Goal: Check status: Check status

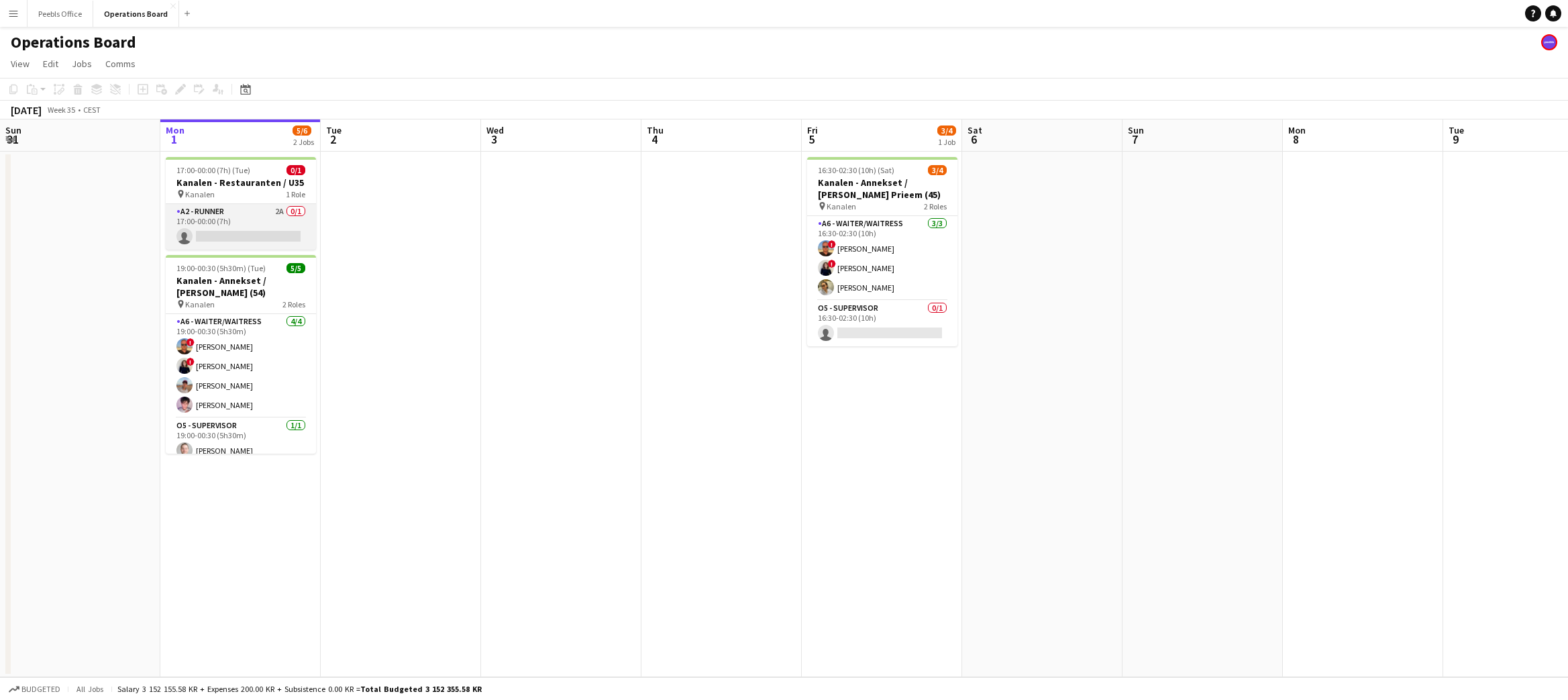
click at [236, 237] on app-card-role "A2 - RUNNER 2A 0/1 17:00-00:00 (7h) single-neutral-actions" at bounding box center [241, 227] width 151 height 46
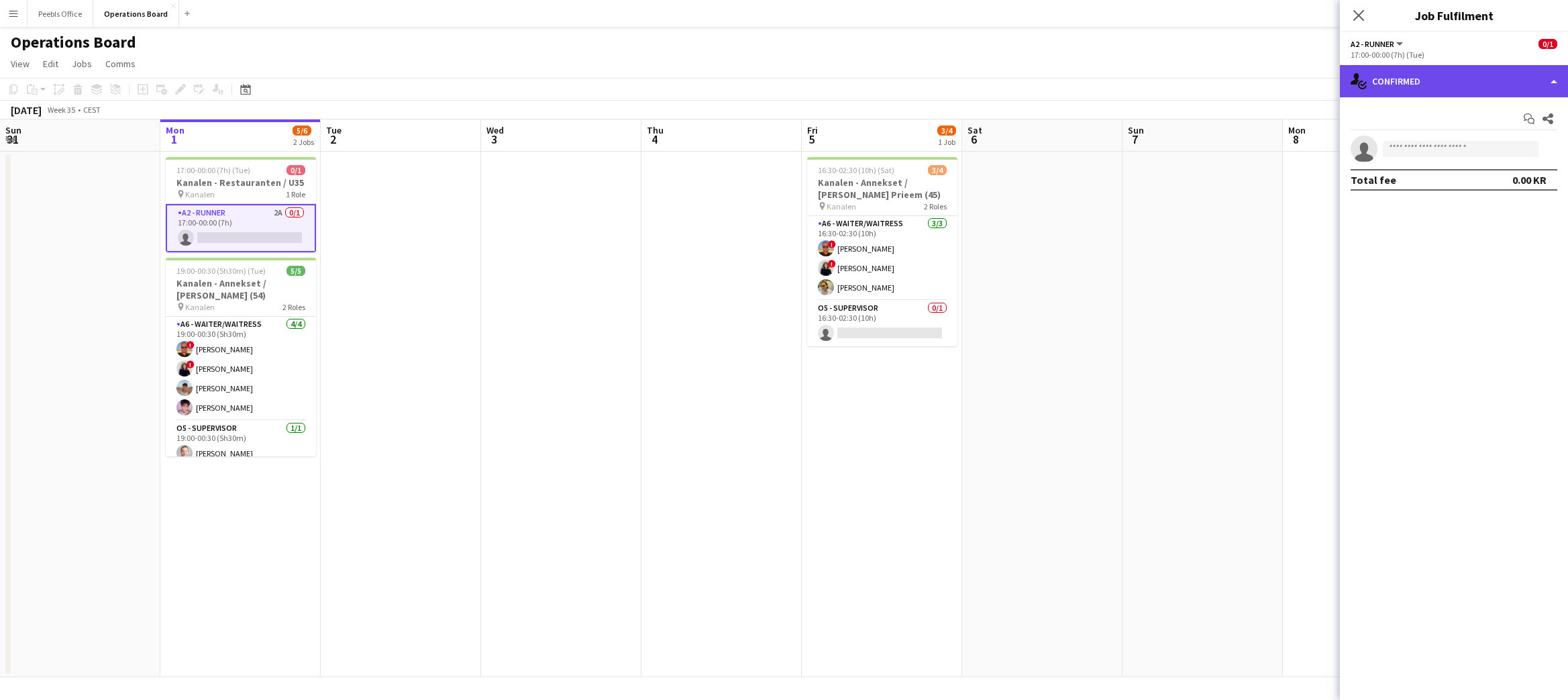
click at [1399, 81] on div "single-neutral-actions-check-2 Confirmed" at bounding box center [1453, 81] width 228 height 32
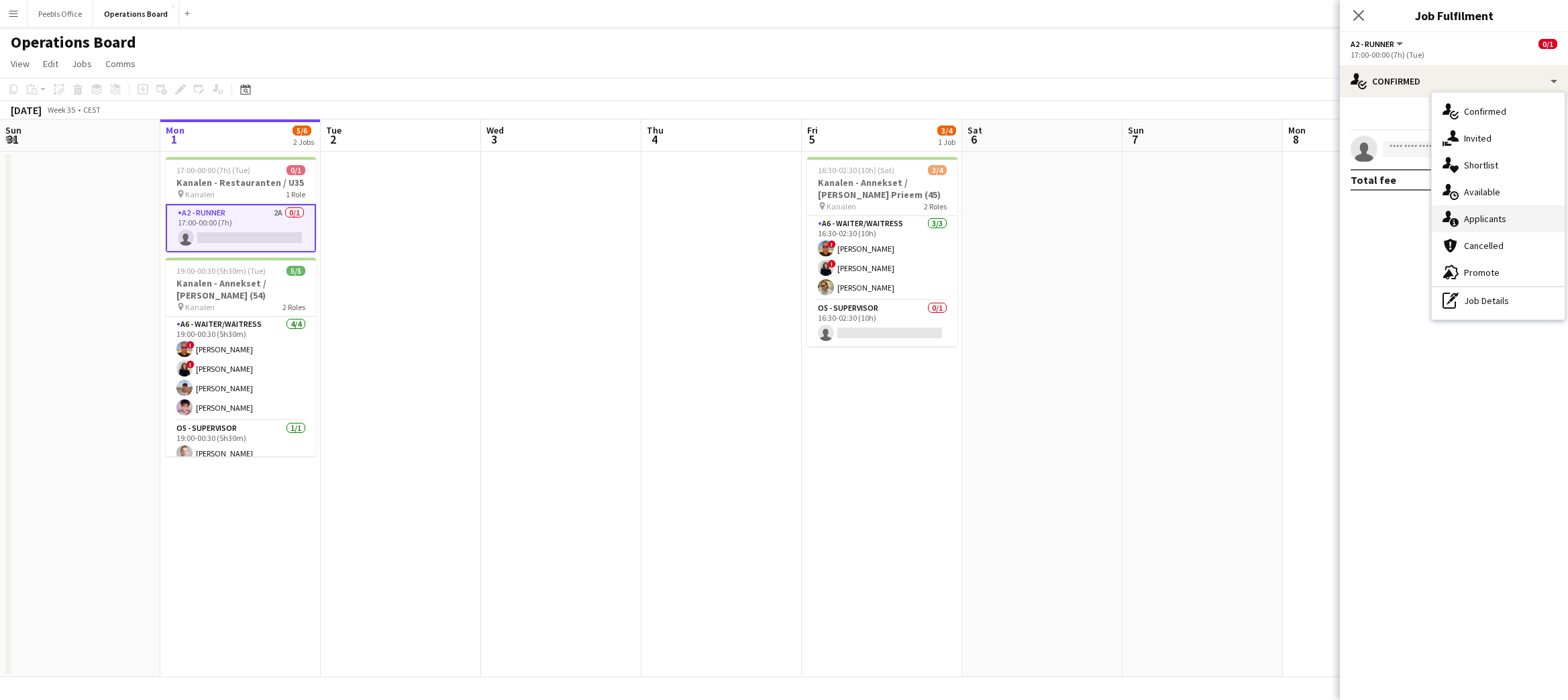
click at [1456, 214] on icon "single-neutral-actions-information" at bounding box center [1451, 219] width 16 height 16
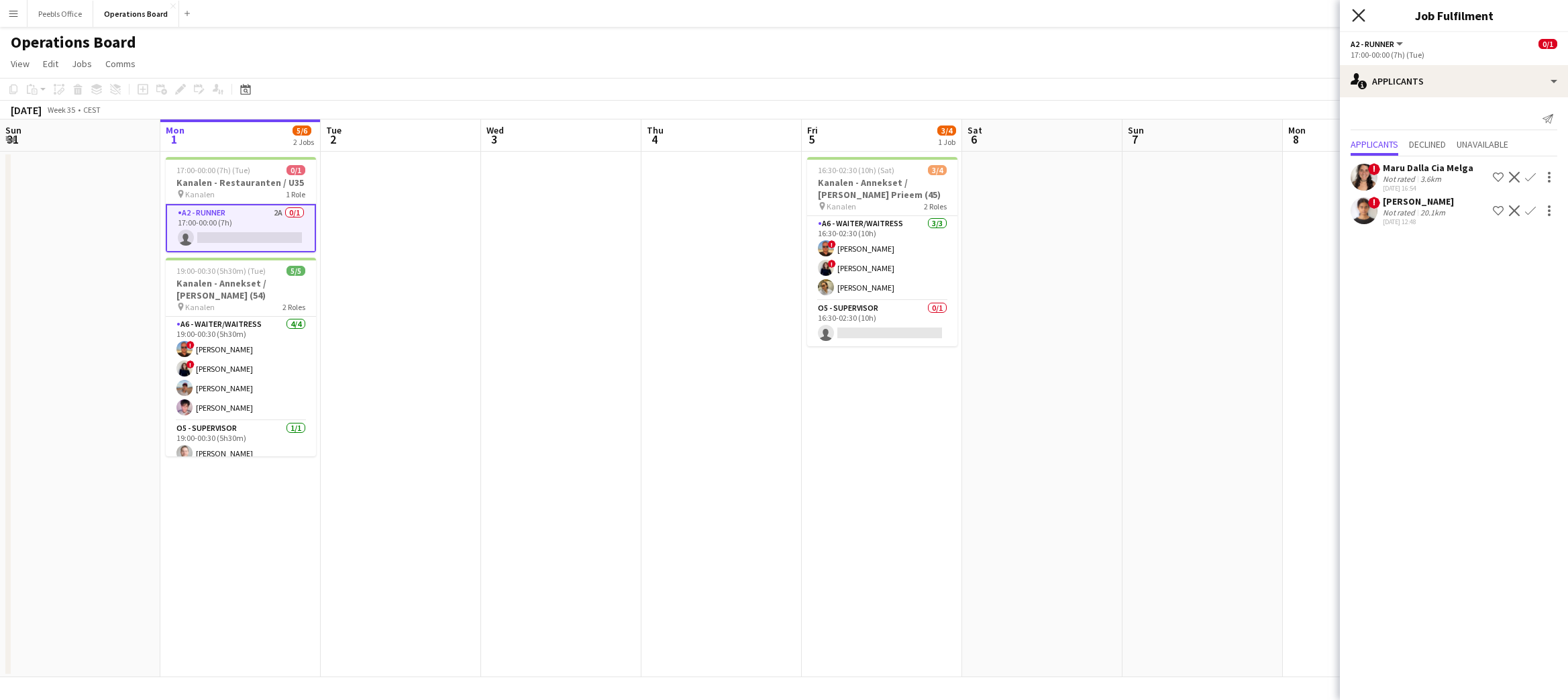
click at [1358, 14] on icon at bounding box center [1359, 15] width 13 height 13
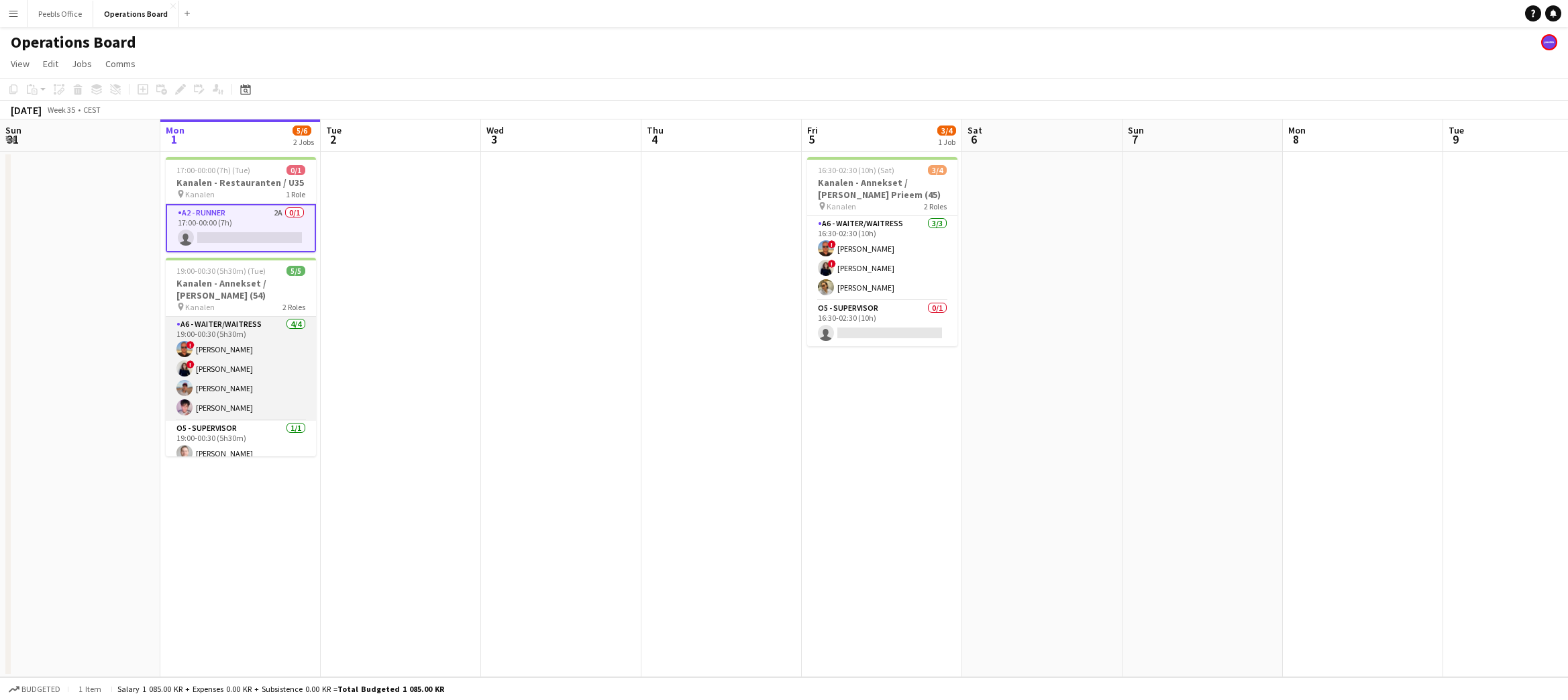
scroll to position [10, 0]
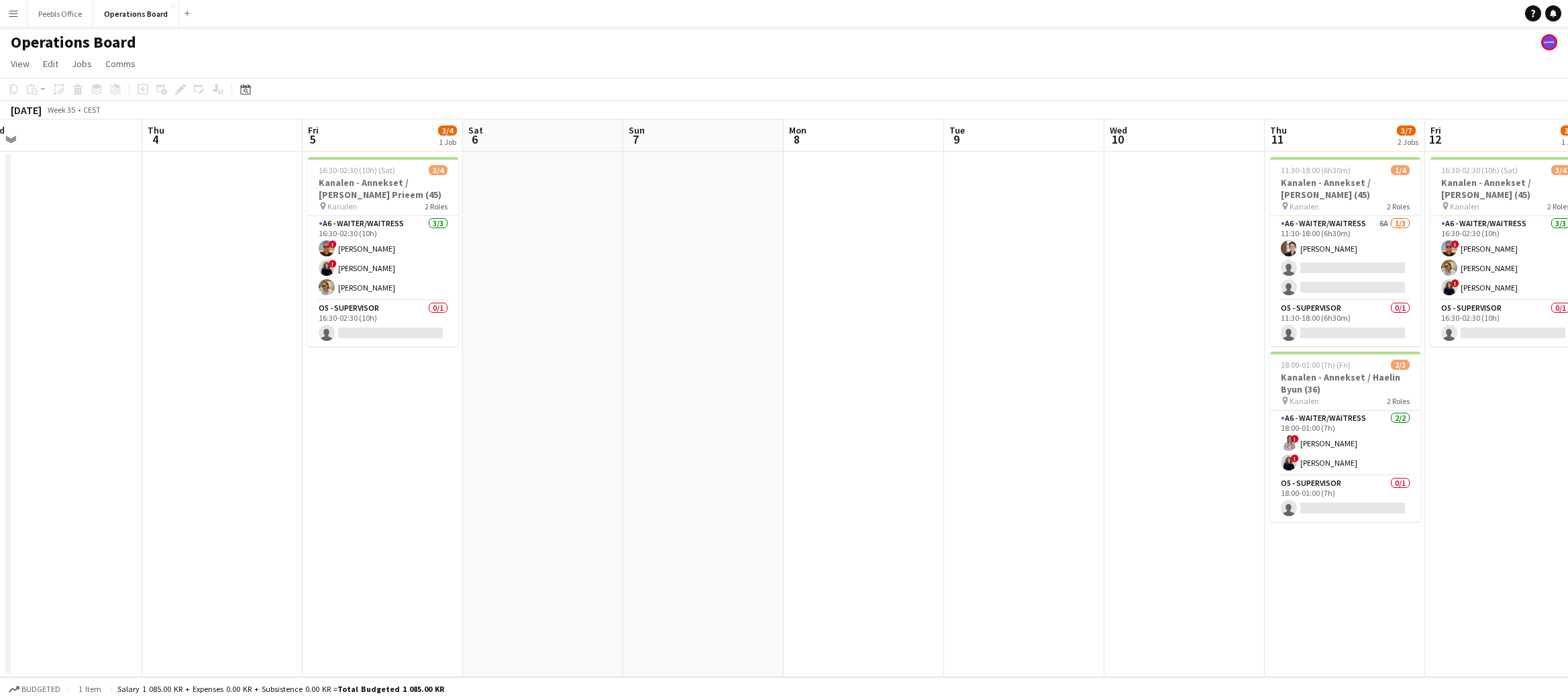
drag, startPoint x: 1013, startPoint y: 527, endPoint x: 201, endPoint y: 571, distance: 813.2
click at [201, 571] on app-calendar-viewport "Sun 31 Mon 1 5/6 2 Jobs Tue 2 Wed 3 Thu 4 Fri 5 3/4 1 Job Sat 6 Sun 7 Mon 8 Tue…" at bounding box center [784, 398] width 1568 height 557
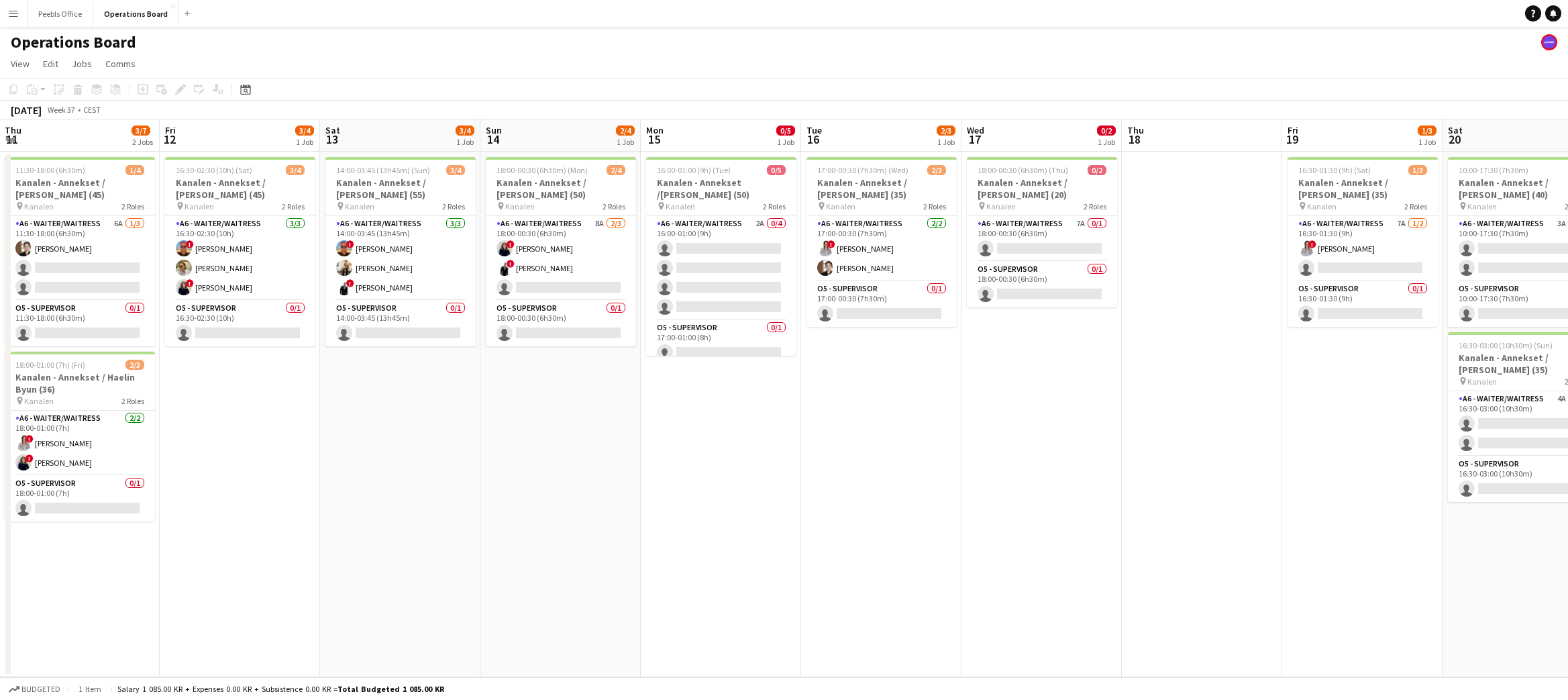
drag, startPoint x: 1142, startPoint y: 563, endPoint x: 200, endPoint y: 585, distance: 942.3
click at [200, 585] on app-calendar-viewport "Mon 8 Tue 9 Wed 10 Thu 11 3/7 2 Jobs Fri 12 3/4 1 Job Sat 13 3/4 1 Job Sun 14 2…" at bounding box center [784, 398] width 1568 height 557
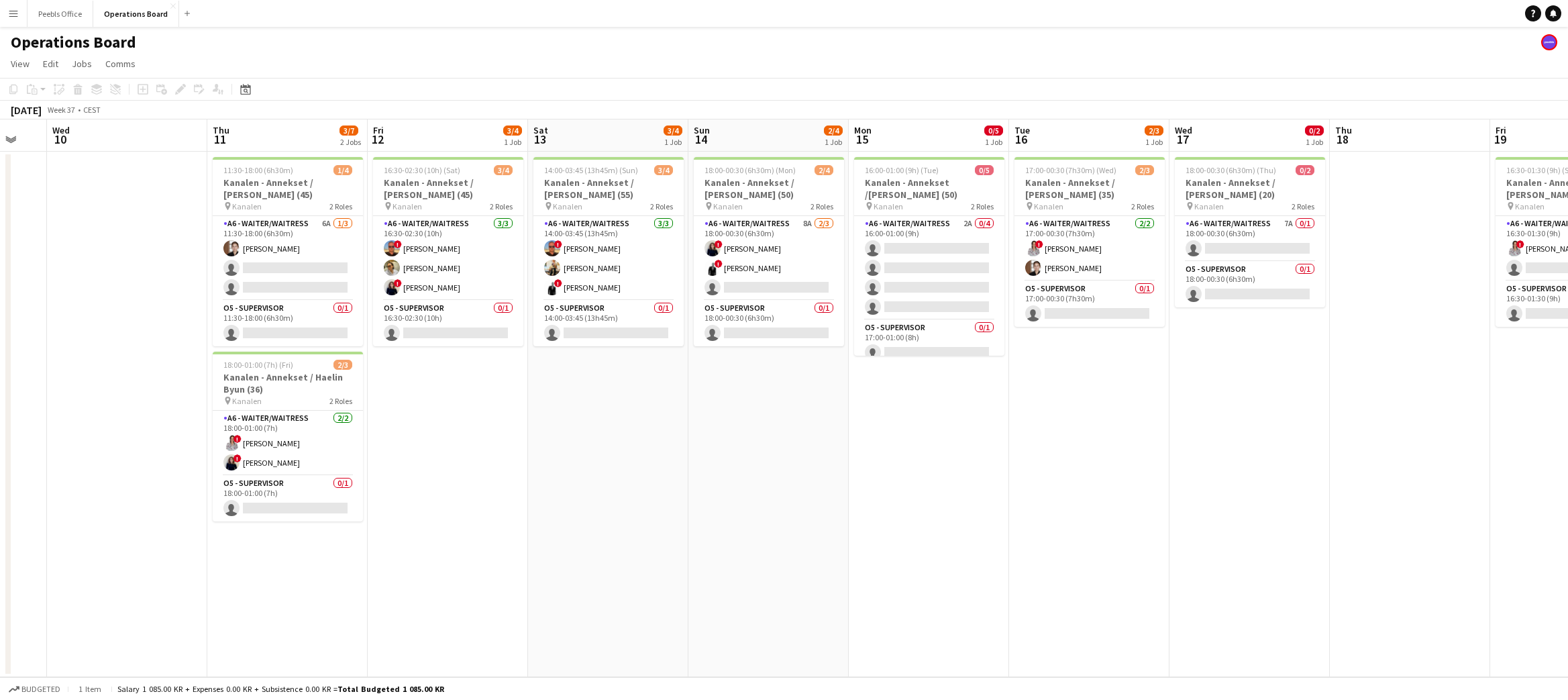
scroll to position [0, 403]
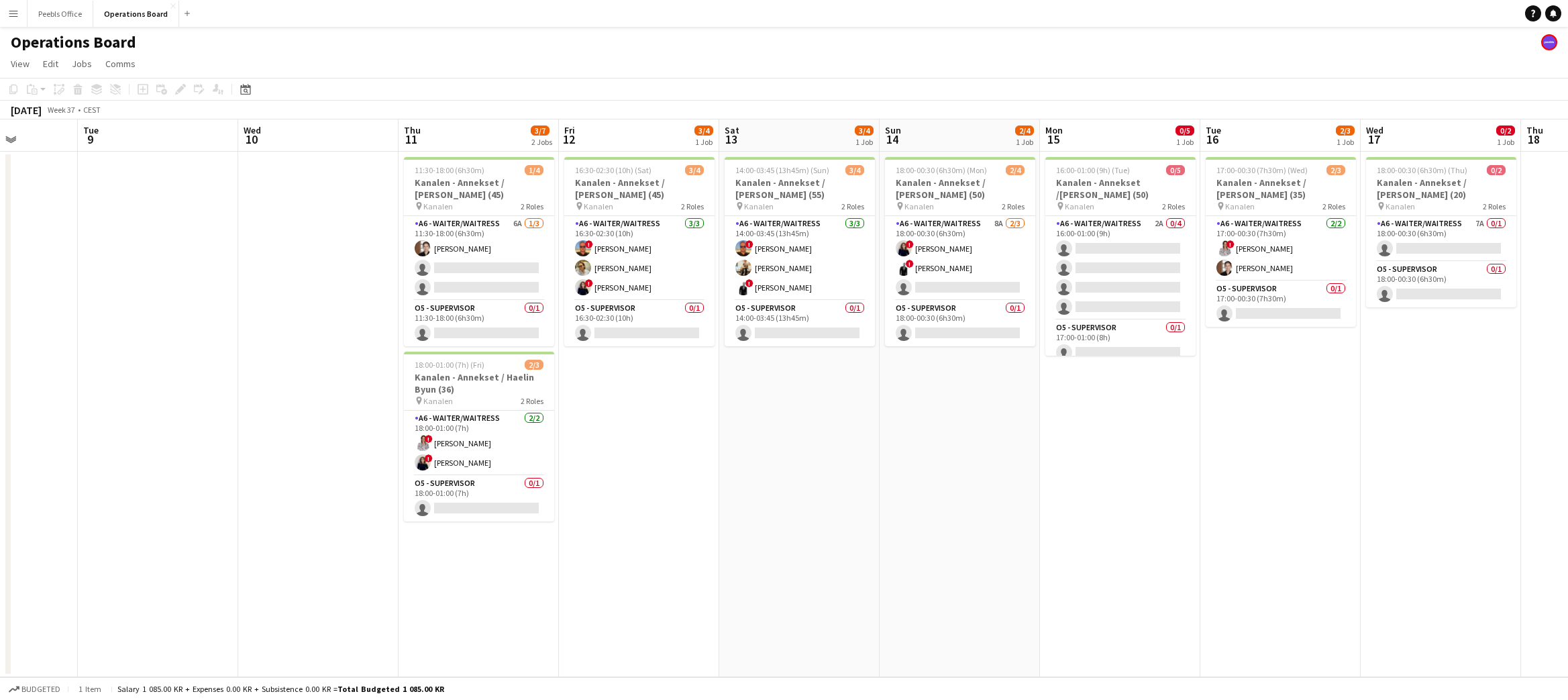
drag, startPoint x: 238, startPoint y: 573, endPoint x: 638, endPoint y: 564, distance: 400.1
click at [638, 564] on app-calendar-viewport "Sat 6 Sun 7 Mon 8 Tue 9 Wed 10 Thu 11 3/7 2 Jobs Fri 12 3/4 1 Job Sat 13 3/4 1 …" at bounding box center [784, 398] width 1568 height 557
click at [785, 458] on app-date-cell "14:00-03:45 (13h45m) (Sun) 3/4 Kanalen - Annekset / [PERSON_NAME] (55) pin Kana…" at bounding box center [800, 414] width 160 height 525
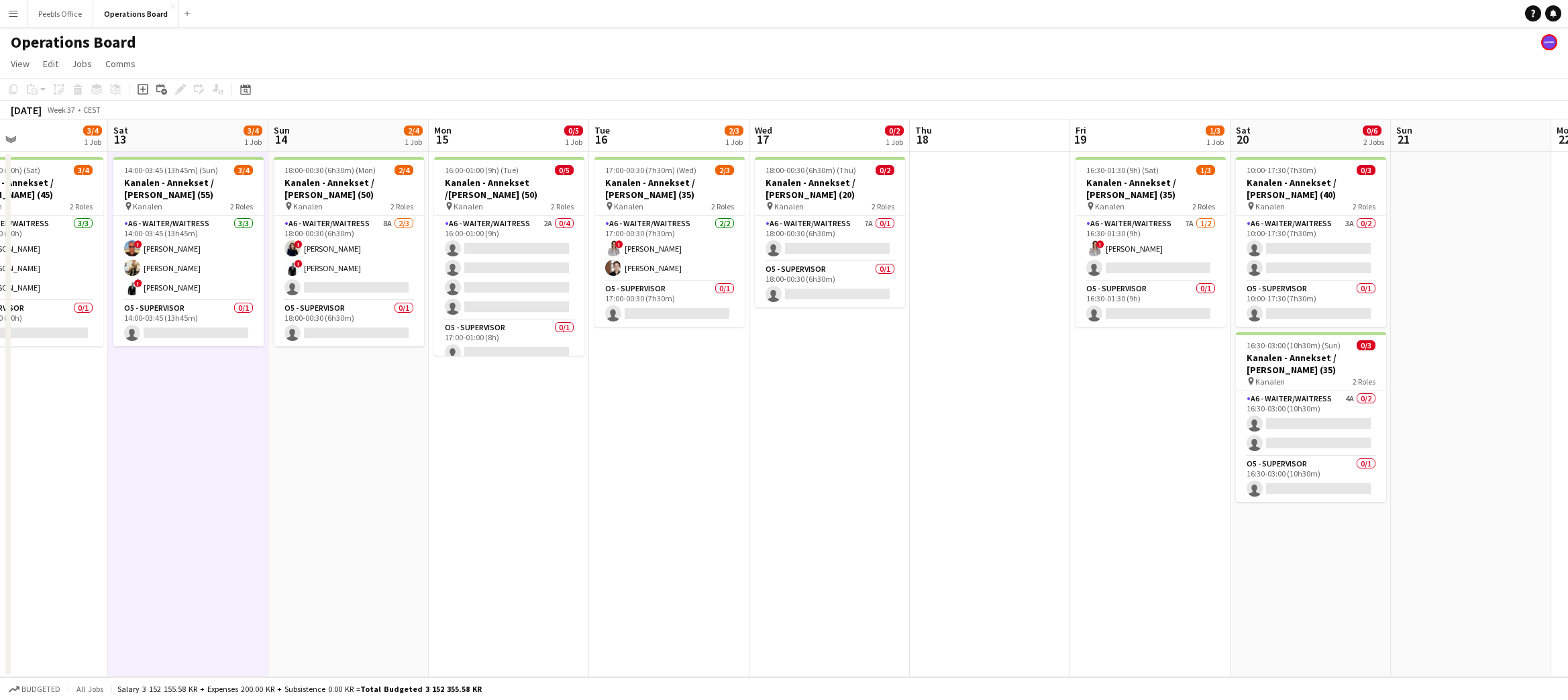
scroll to position [0, 559]
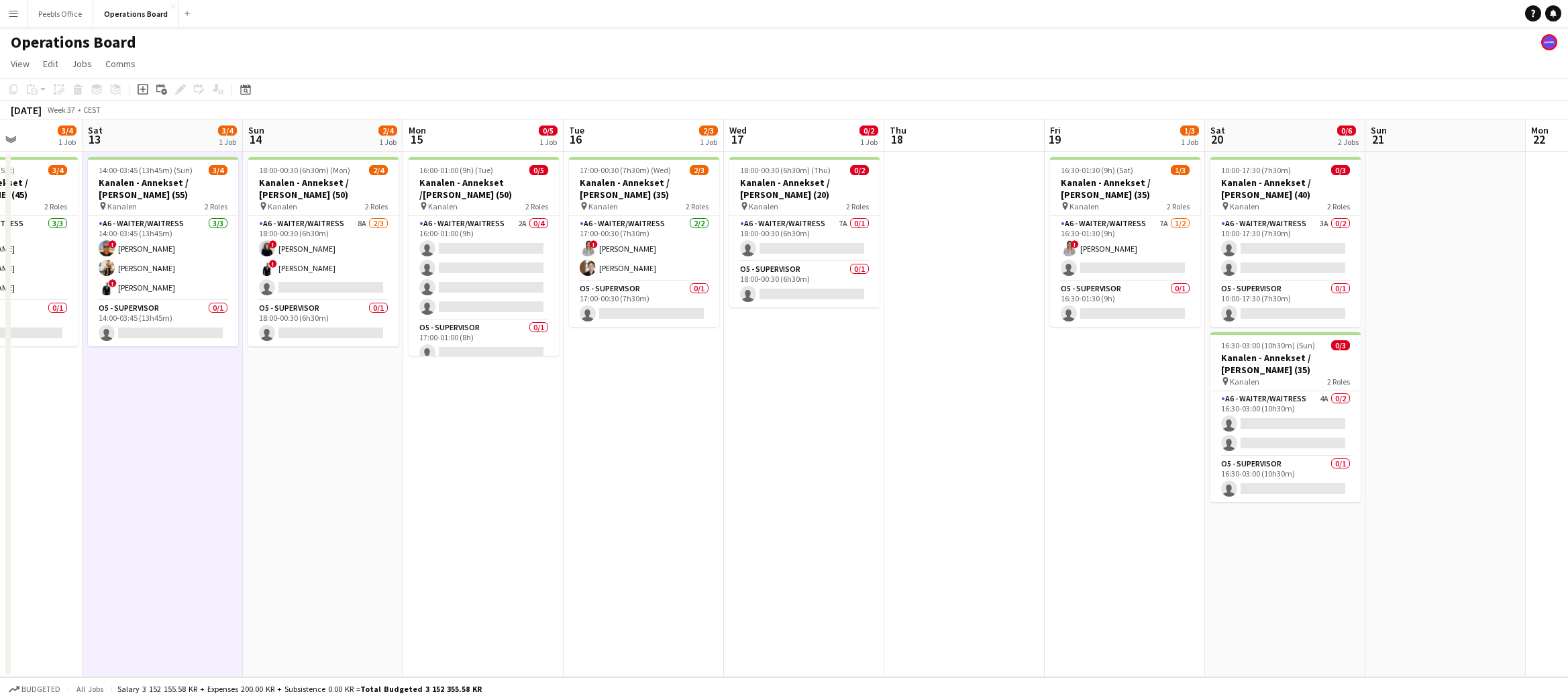
drag, startPoint x: 1266, startPoint y: 467, endPoint x: 629, endPoint y: 557, distance: 643.3
click at [629, 557] on app-calendar-viewport "Tue 9 Wed 10 Thu 11 3/7 2 Jobs Fri 12 3/4 1 Job Sat 13 3/4 1 Job Sun 14 2/4 1 J…" at bounding box center [784, 398] width 1568 height 557
click at [461, 293] on app-card-role "A6 - WAITER/WAITRESS 2A 0/4 16:00-01:00 (9h) single-neutral-actions single-neut…" at bounding box center [484, 268] width 151 height 104
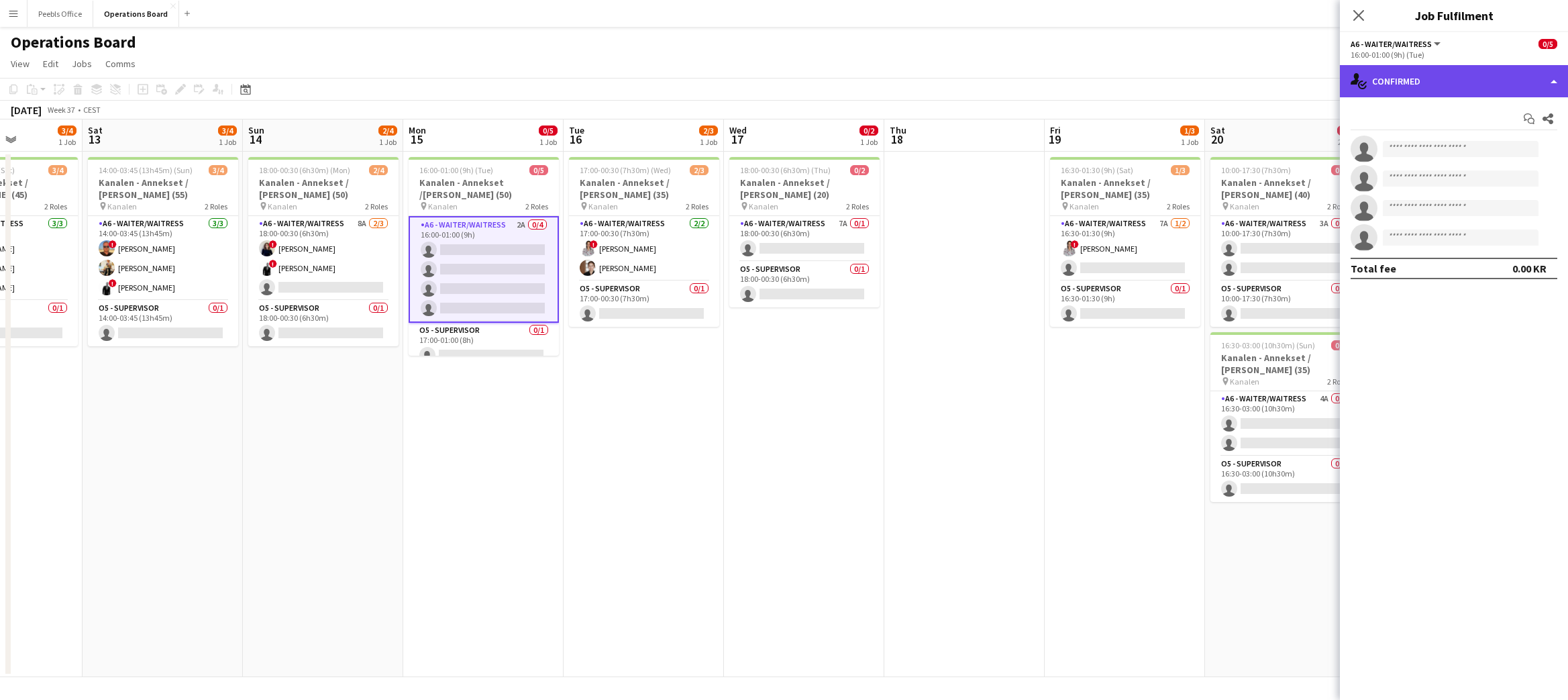
click at [1449, 70] on div "single-neutral-actions-check-2 Confirmed" at bounding box center [1453, 81] width 228 height 32
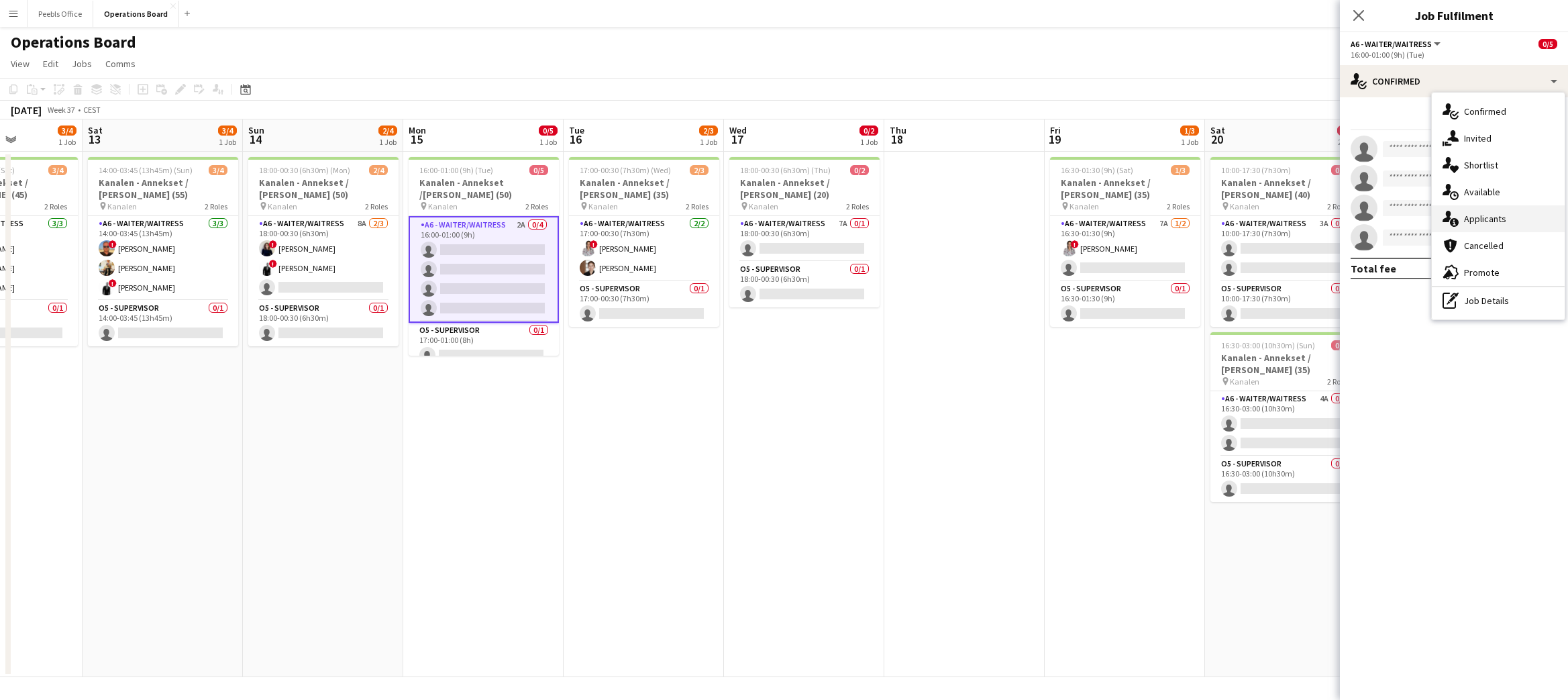
click at [1482, 212] on div "single-neutral-actions-information Applicants" at bounding box center [1498, 219] width 133 height 27
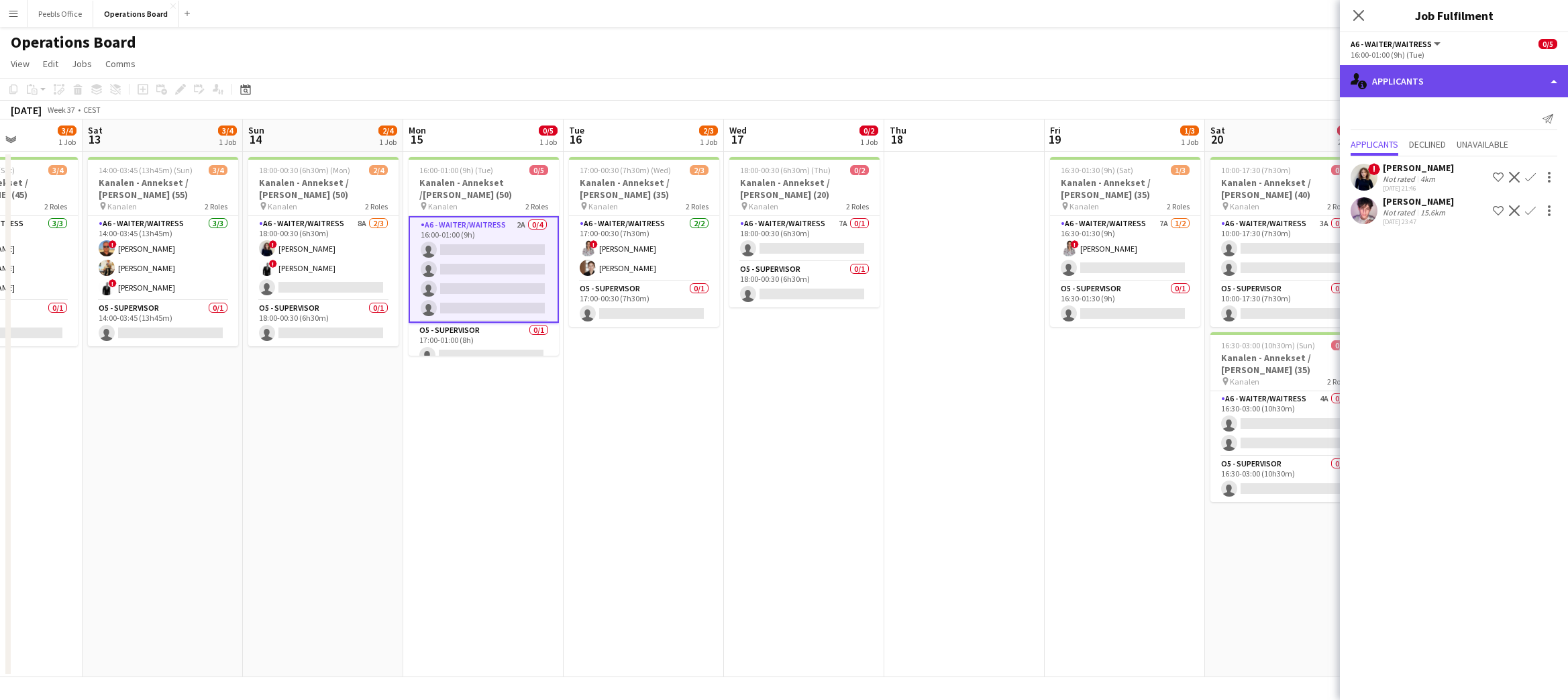
click at [1449, 79] on div "single-neutral-actions-information Applicants" at bounding box center [1453, 81] width 228 height 32
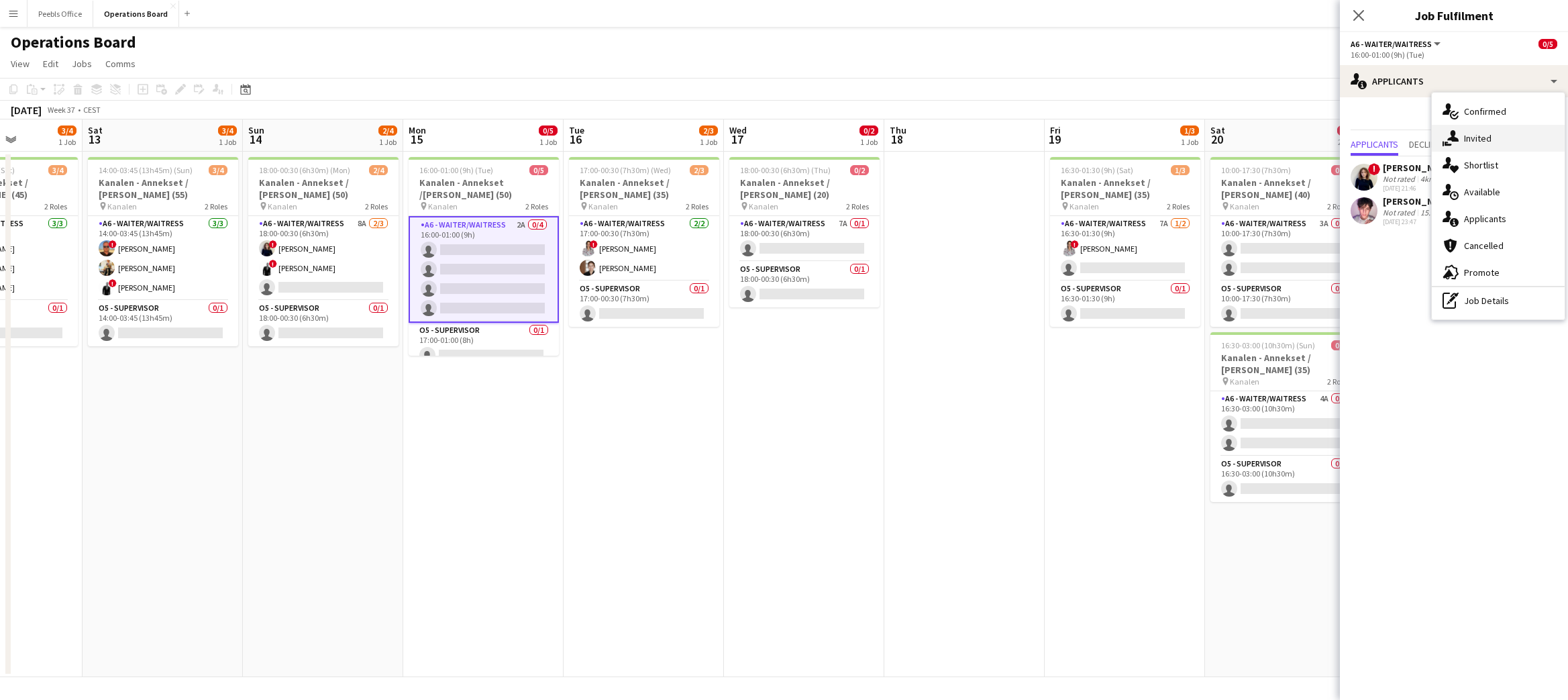
click at [1468, 134] on div "single-neutral-actions-share-1 Invited" at bounding box center [1498, 139] width 133 height 27
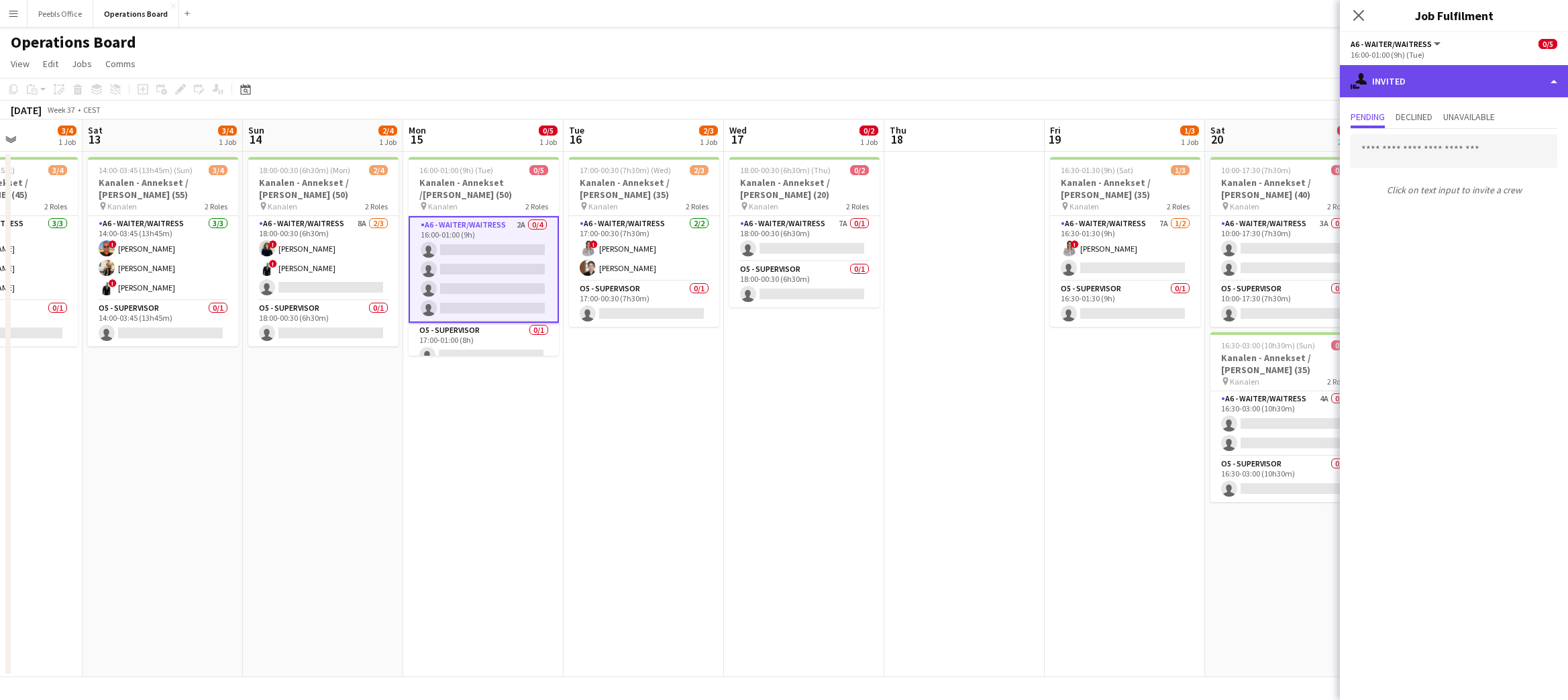
click at [1457, 87] on div "single-neutral-actions-share-1 Invited" at bounding box center [1453, 81] width 228 height 32
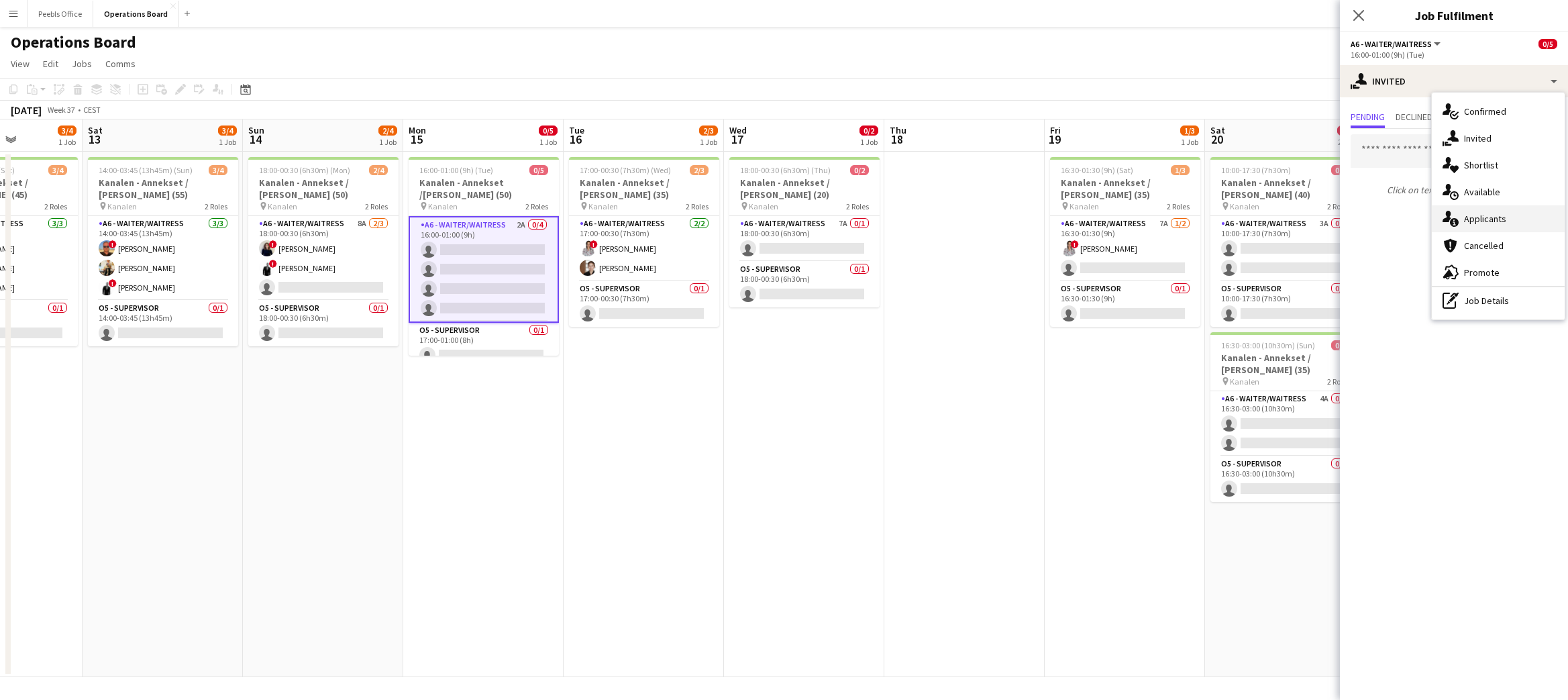
click at [1489, 215] on div "single-neutral-actions-information Applicants" at bounding box center [1498, 219] width 133 height 27
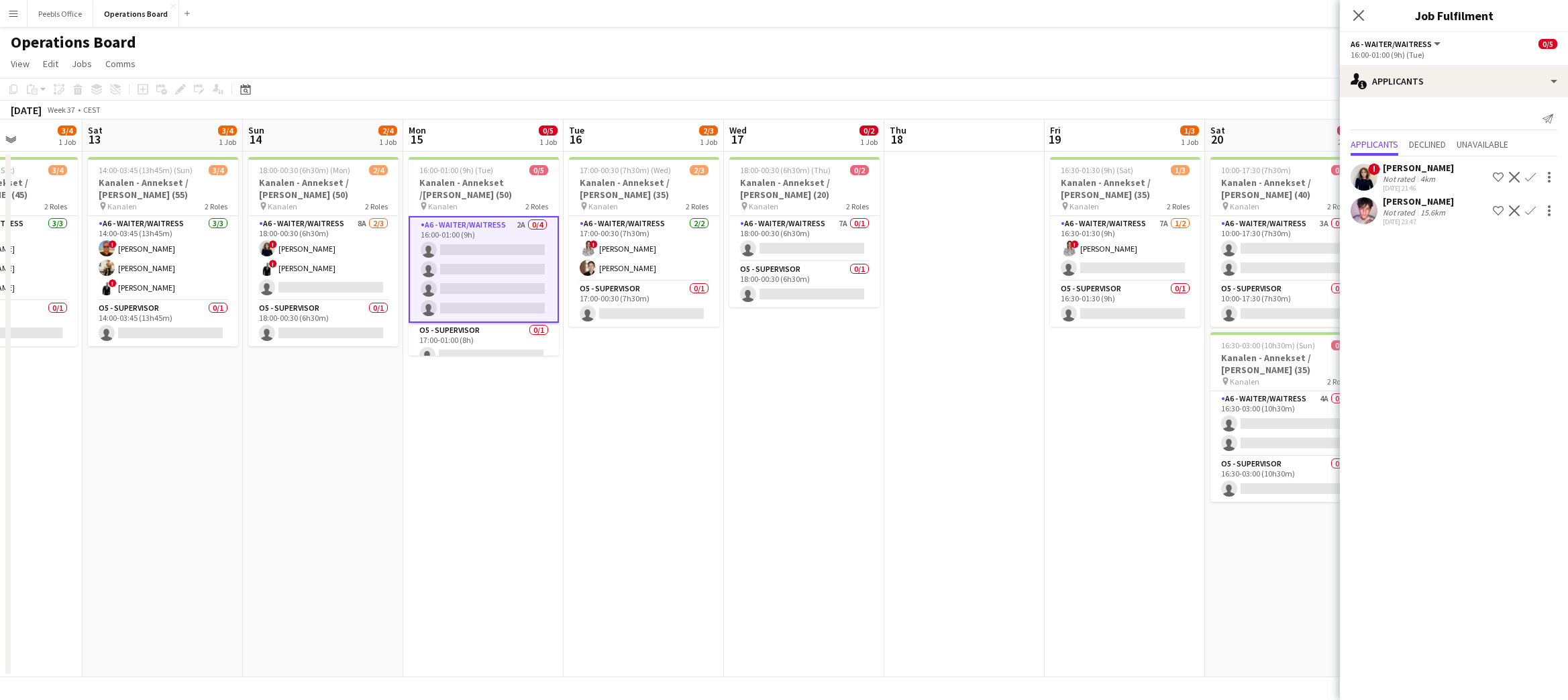
click at [829, 546] on app-date-cell "18:00-00:30 (6h30m) (Thu) 0/2 Kanalen - Annekset / [PERSON_NAME] (20) pin Kanal…" at bounding box center [804, 414] width 160 height 525
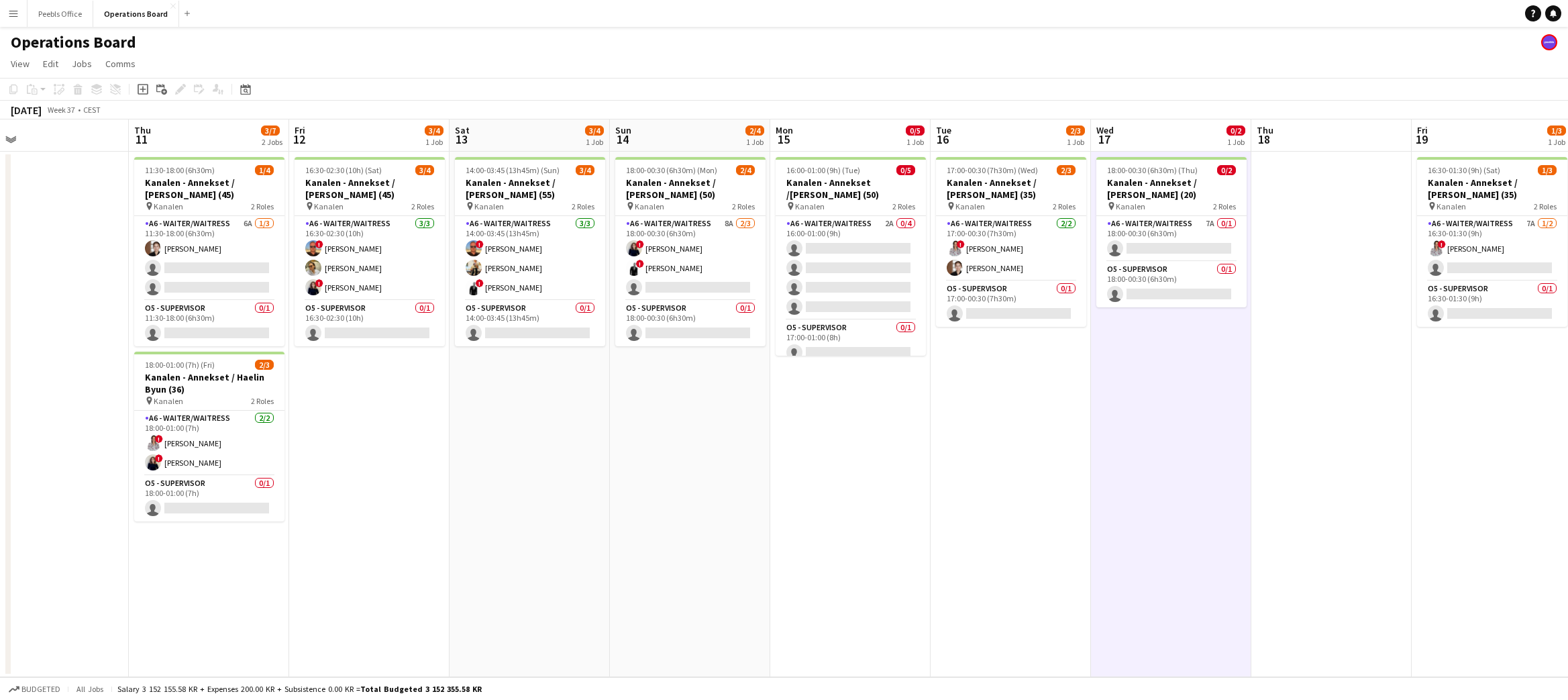
scroll to position [0, 341]
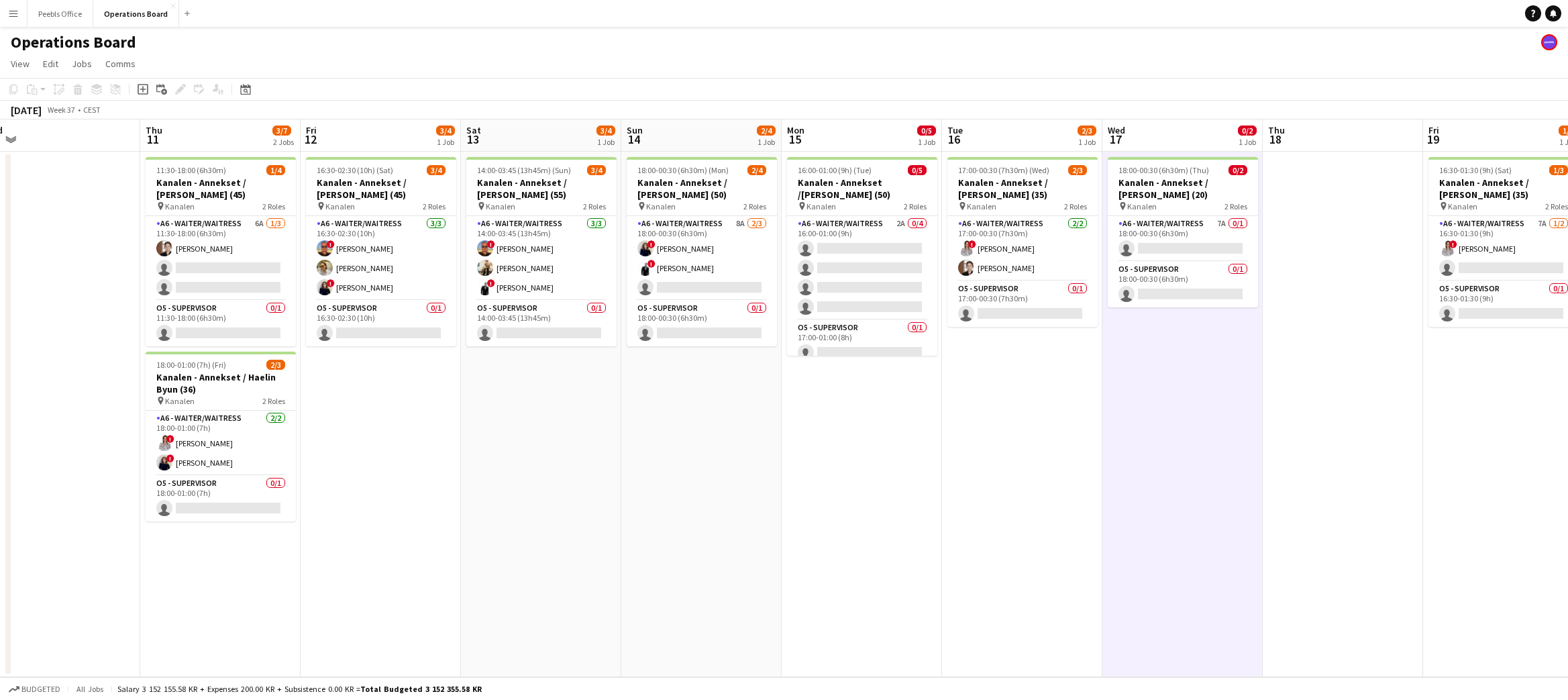
drag, startPoint x: 204, startPoint y: 477, endPoint x: 582, endPoint y: 485, distance: 378.1
click at [582, 485] on app-calendar-viewport "Mon 8 Tue 9 Wed 10 Thu 11 3/7 2 Jobs Fri 12 3/4 1 Job Sat 13 3/4 1 Job Sun 14 2…" at bounding box center [784, 398] width 1568 height 557
click at [205, 275] on app-card-role "A6 - WAITER/WAITRESS 6A [DATE] 11:30-18:00 (6h30m) [PERSON_NAME] single-neutral…" at bounding box center [221, 259] width 151 height 85
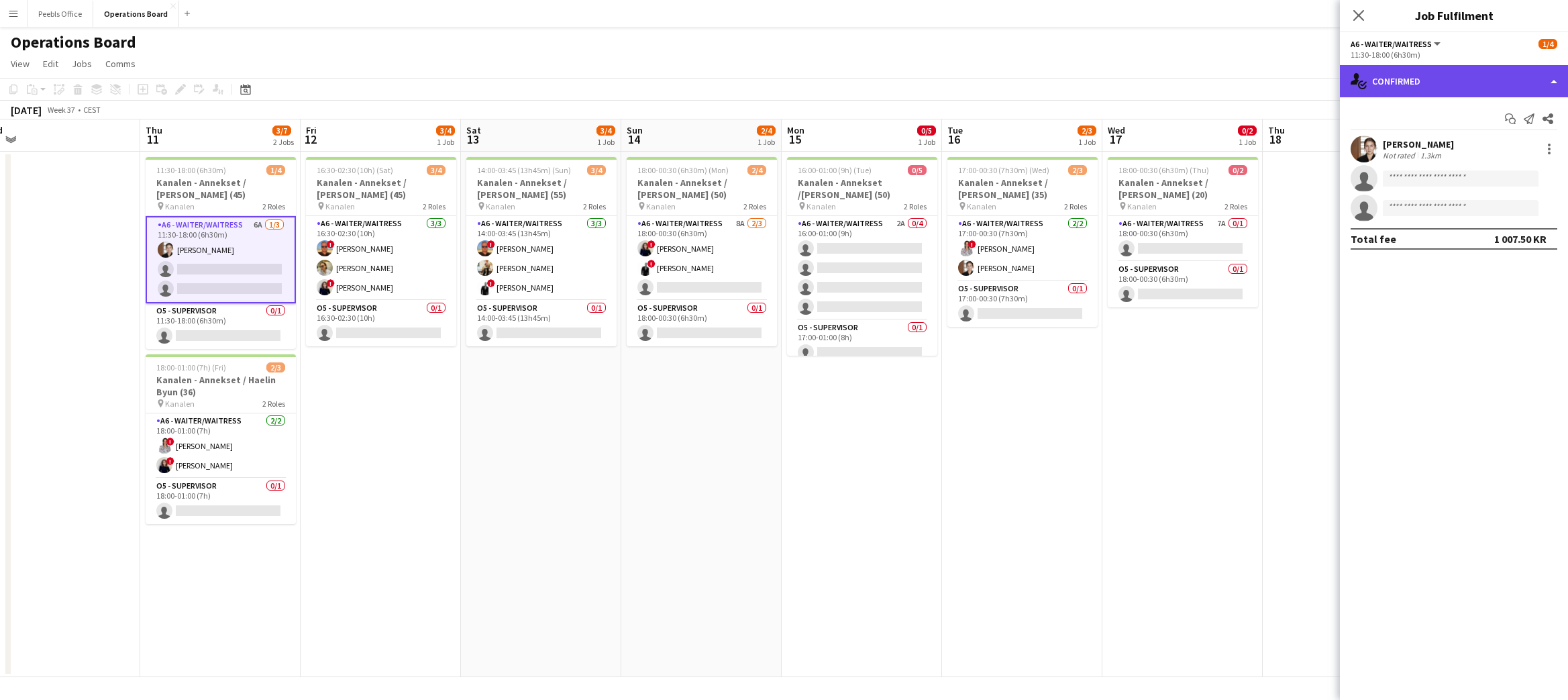
click at [1413, 73] on div "single-neutral-actions-check-2 Confirmed" at bounding box center [1453, 81] width 228 height 32
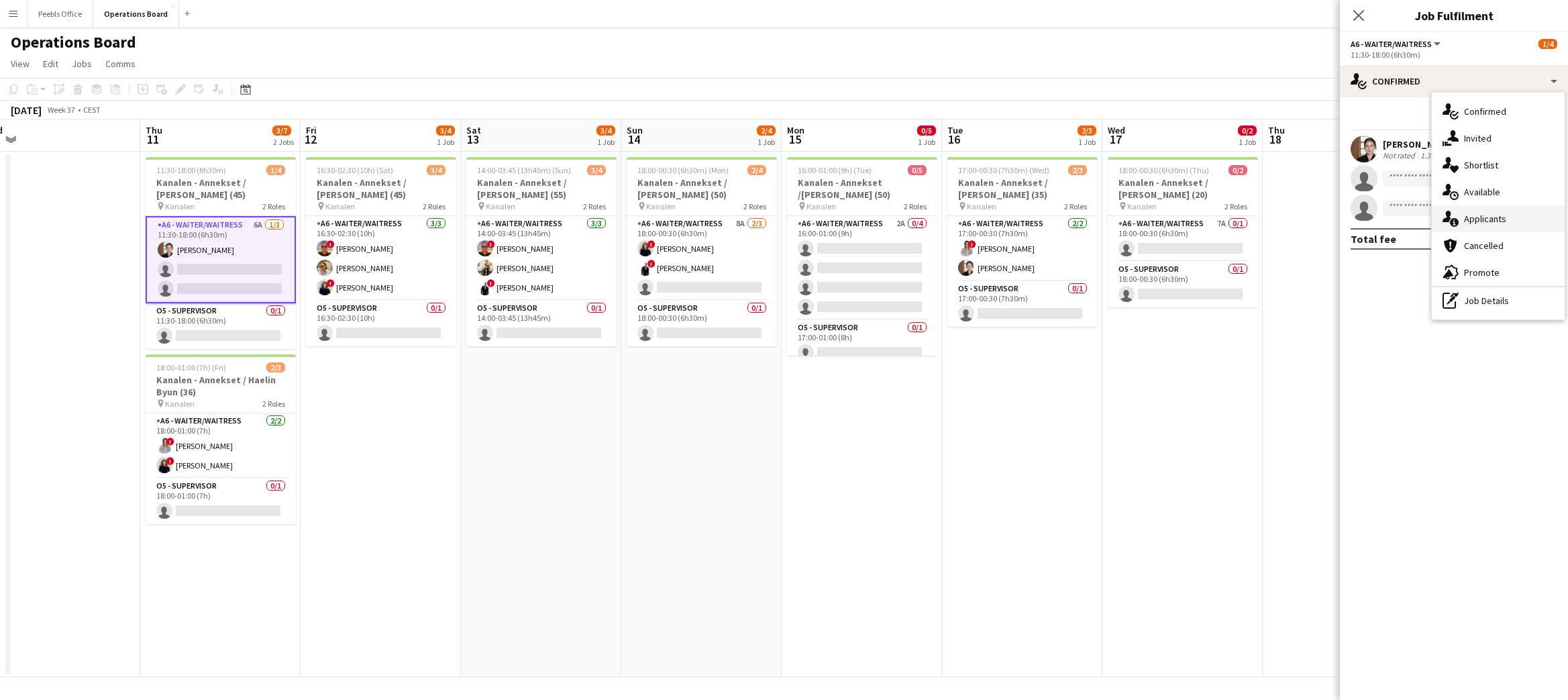
click at [1462, 211] on div "single-neutral-actions-information Applicants" at bounding box center [1498, 219] width 133 height 27
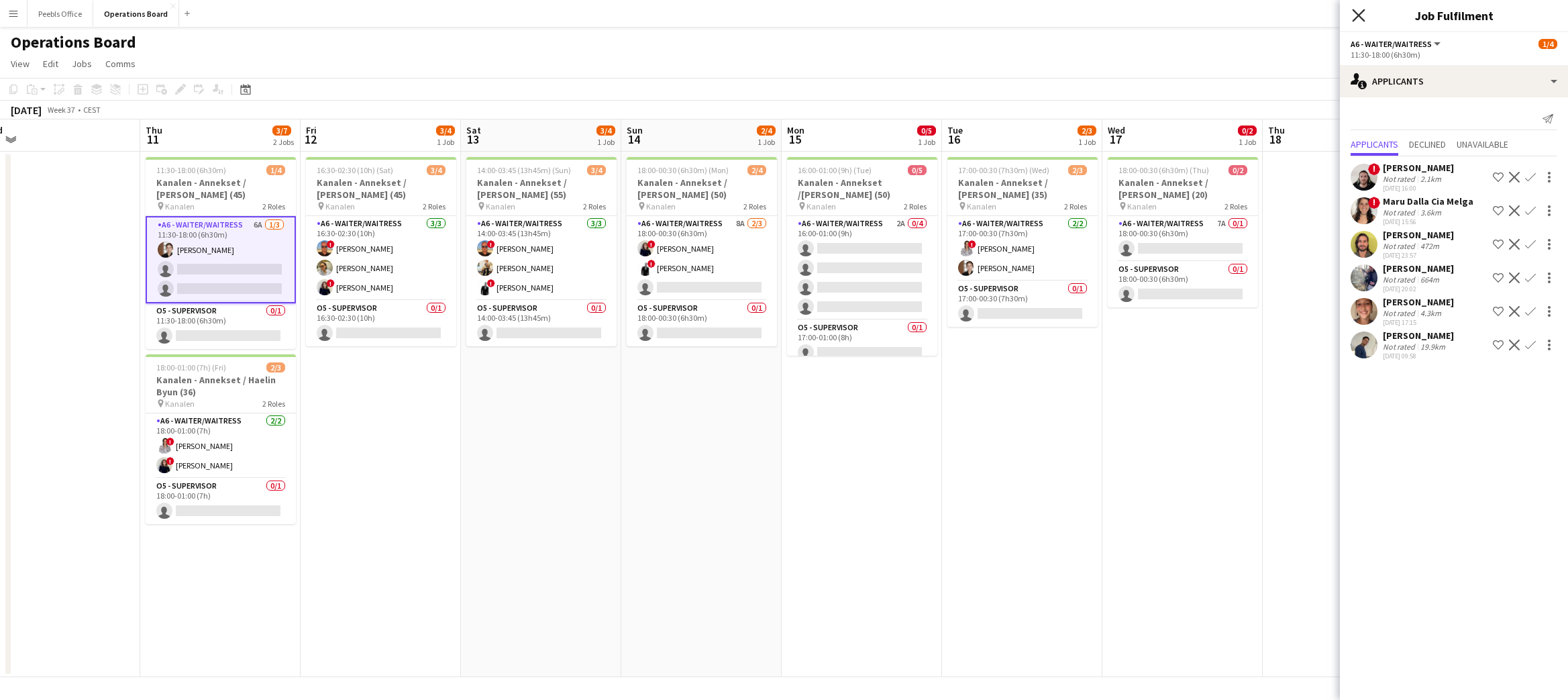
click at [1356, 14] on icon at bounding box center [1359, 15] width 13 height 13
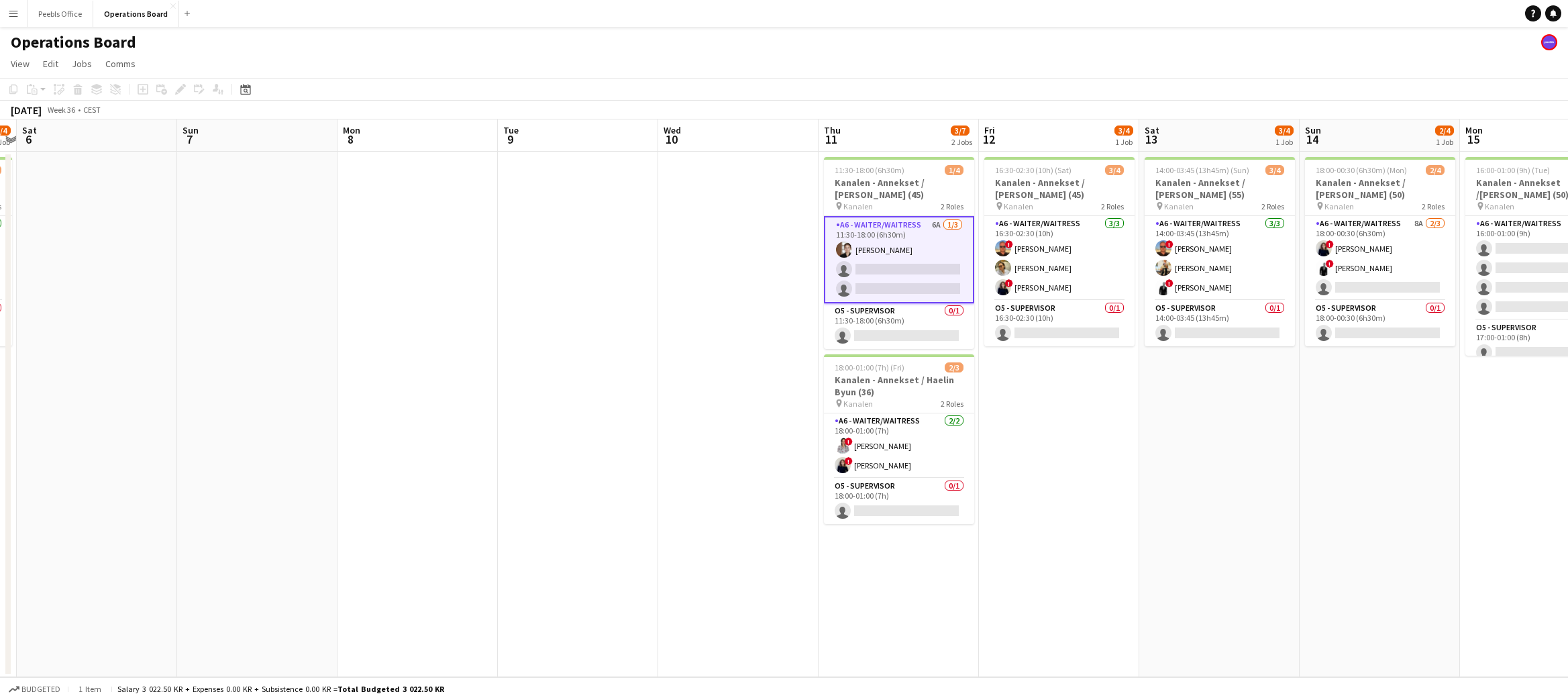
drag, startPoint x: 584, startPoint y: 470, endPoint x: 1262, endPoint y: 407, distance: 680.9
click at [1262, 407] on app-calendar-viewport "Thu 4 Fri 5 3/4 1 Job Sat 6 Sun 7 Mon 8 Tue 9 Wed 10 Thu 11 3/7 2 Jobs Fri 12 3…" at bounding box center [784, 398] width 1568 height 557
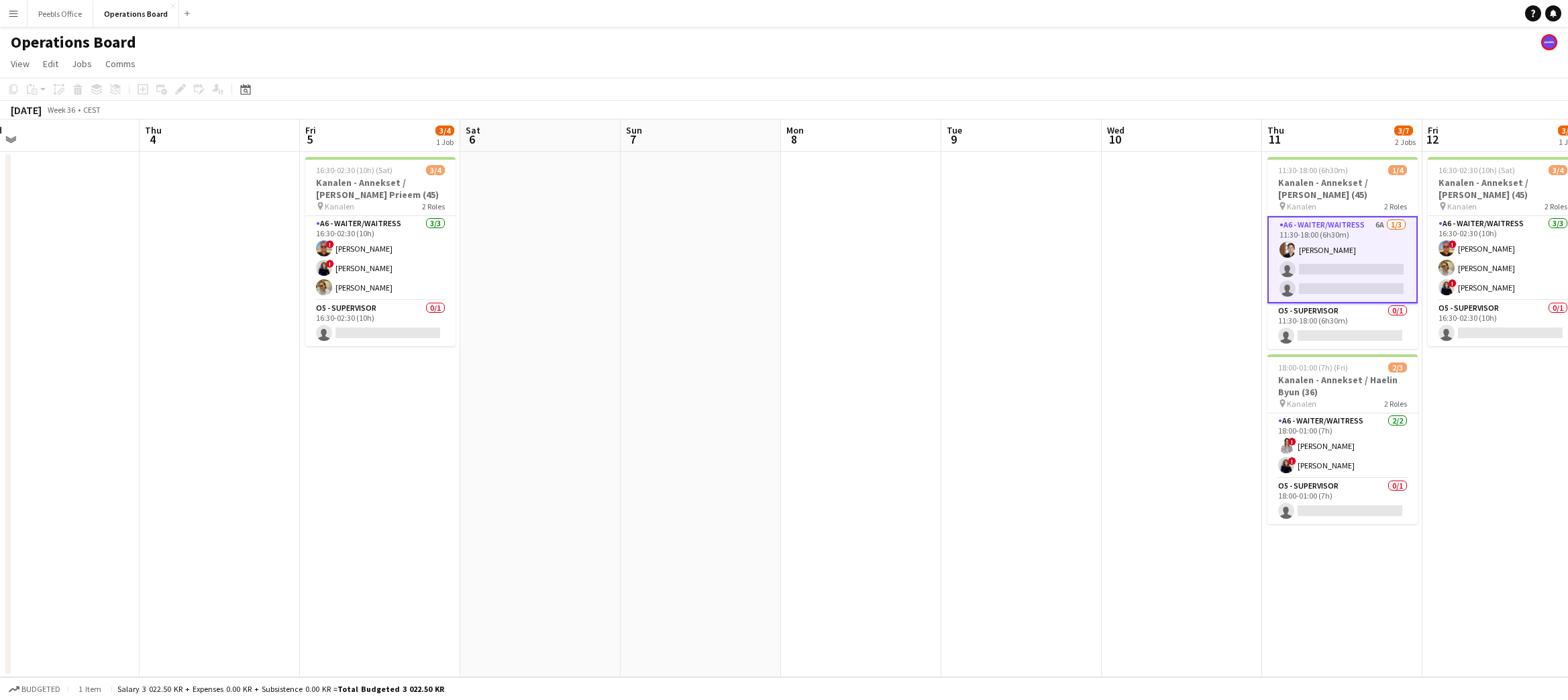
scroll to position [0, 273]
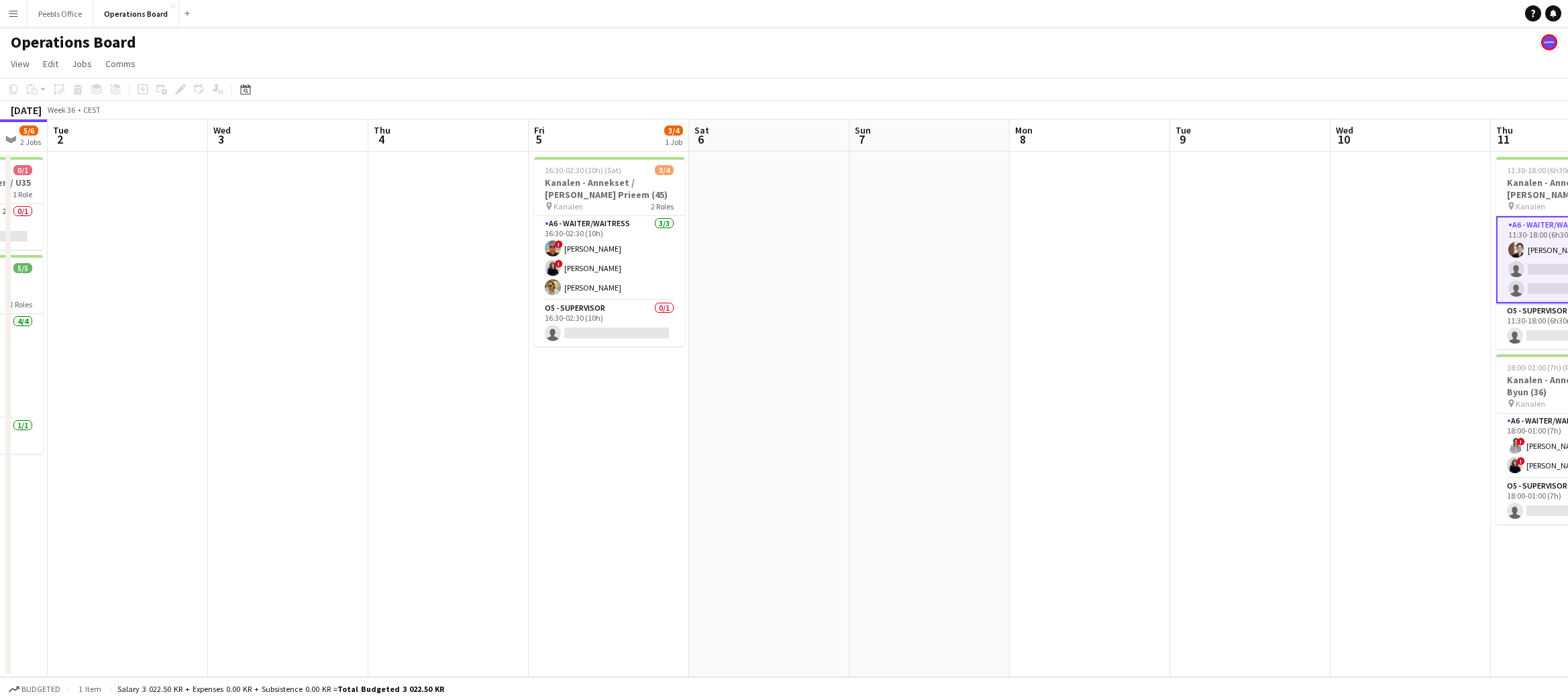
drag, startPoint x: 460, startPoint y: 513, endPoint x: 1132, endPoint y: 434, distance: 676.6
click at [1132, 434] on app-calendar-viewport "Sun 31 Mon 1 5/6 2 Jobs Tue 2 Wed 3 Thu 4 Fri 5 3/4 1 Job Sat 6 Sun 7 Mon 8 Tue…" at bounding box center [784, 398] width 1568 height 557
